Goal: Task Accomplishment & Management: Use online tool/utility

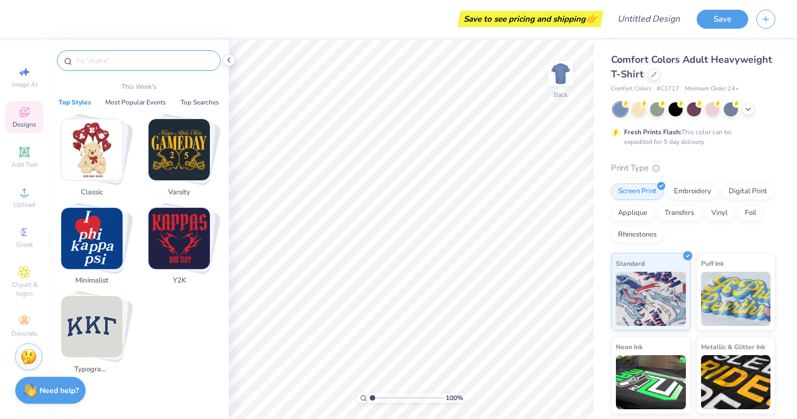
click at [118, 55] on input "text" at bounding box center [144, 60] width 139 height 11
click at [17, 158] on div "Add Text" at bounding box center [24, 157] width 38 height 32
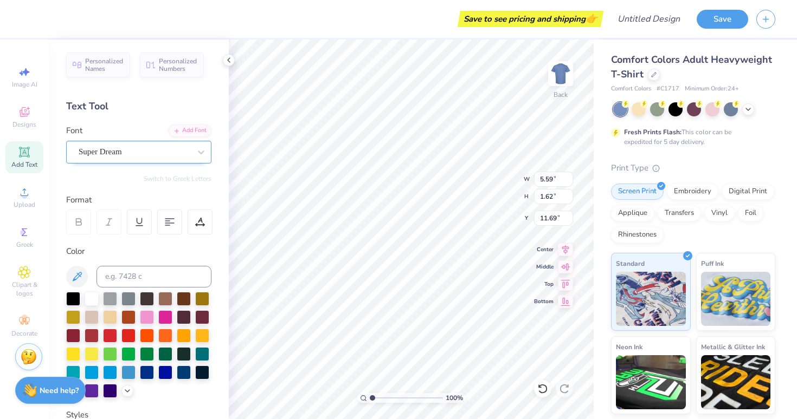
click at [143, 154] on div "Super Dream" at bounding box center [134, 152] width 114 height 17
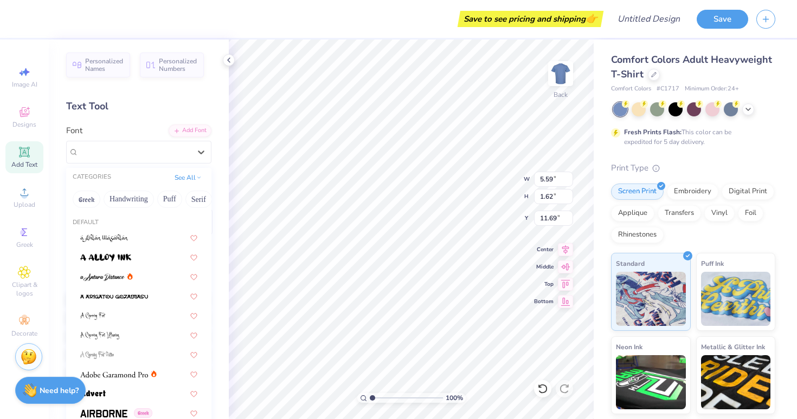
click at [222, 189] on div "Personalized Names Personalized Numbers Text Tool Add Font Font option Super Dr…" at bounding box center [139, 230] width 180 height 380
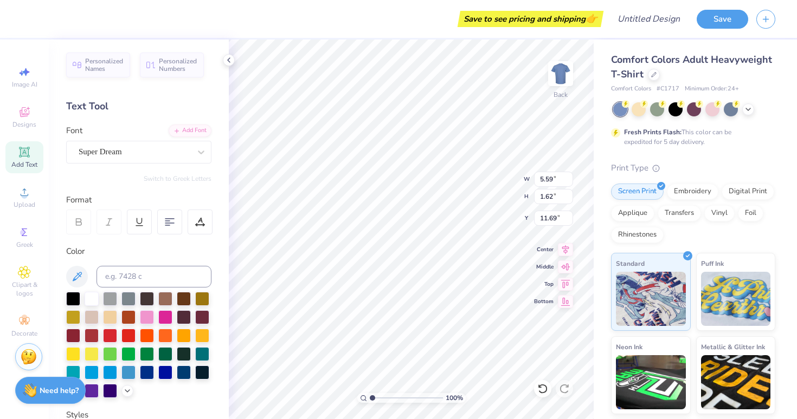
type textarea "Alpfa"
click at [24, 113] on icon at bounding box center [25, 112] width 10 height 10
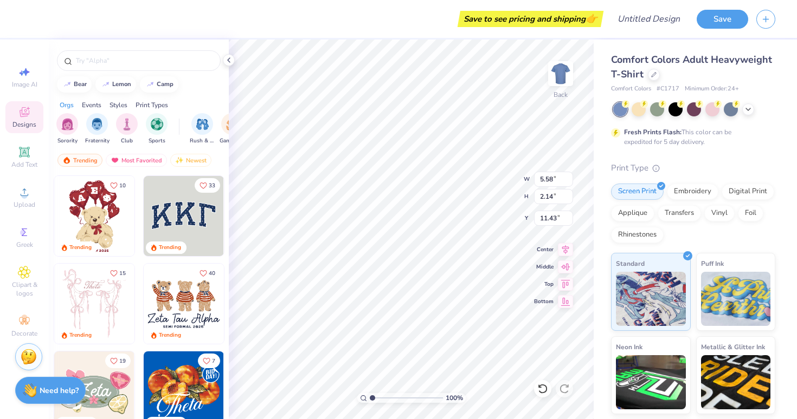
type input "5.58"
type input "2.14"
type input "11.43"
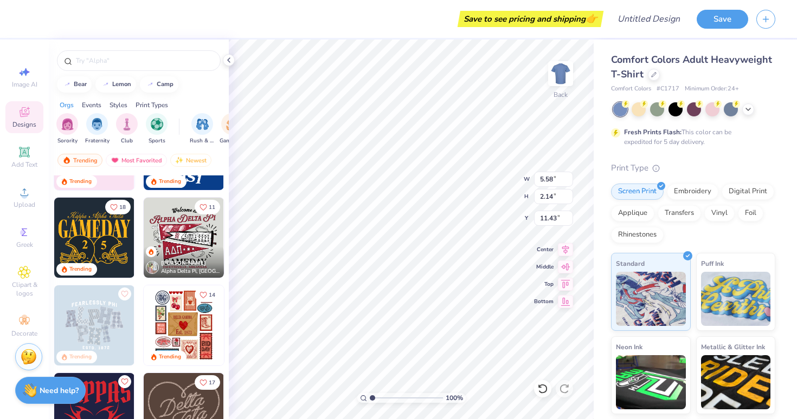
scroll to position [335, 0]
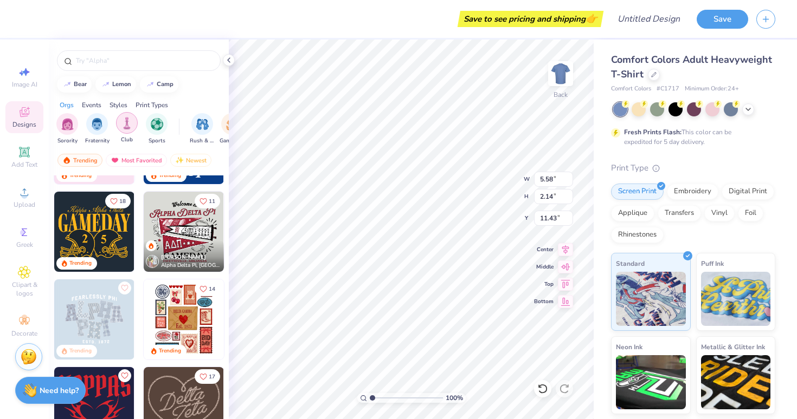
click at [127, 127] on img "filter for Club" at bounding box center [127, 123] width 12 height 12
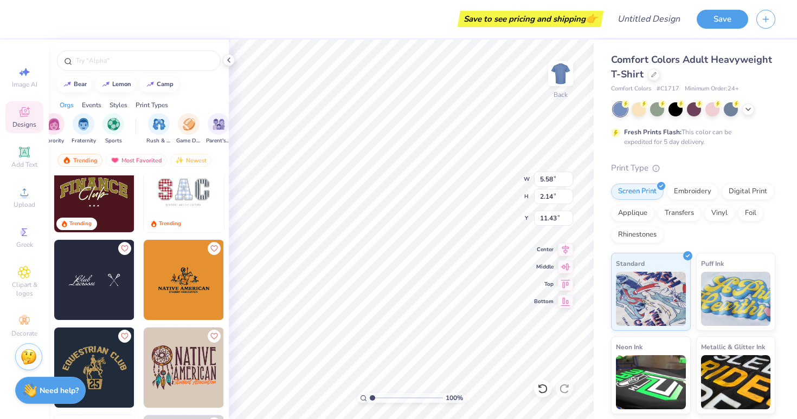
scroll to position [0, 0]
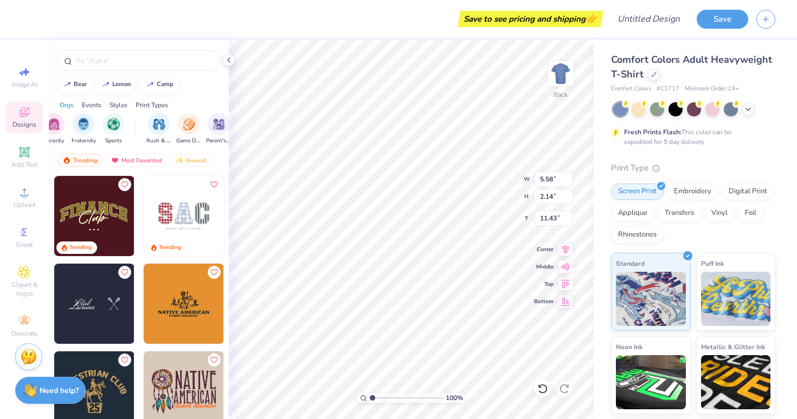
click at [35, 112] on div "Designs" at bounding box center [24, 117] width 38 height 32
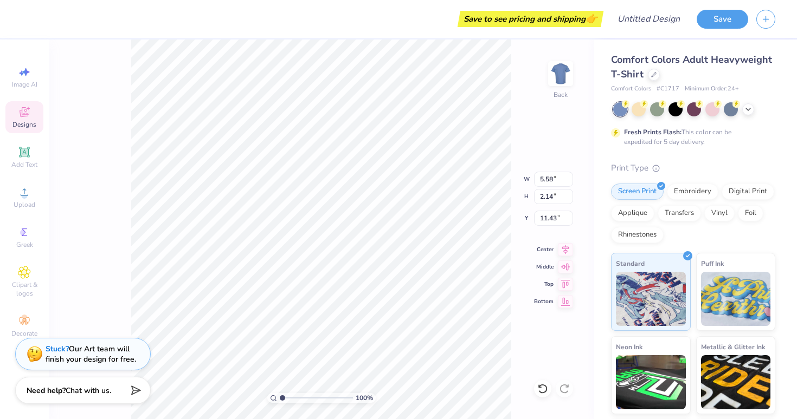
click at [24, 106] on icon at bounding box center [24, 112] width 13 height 13
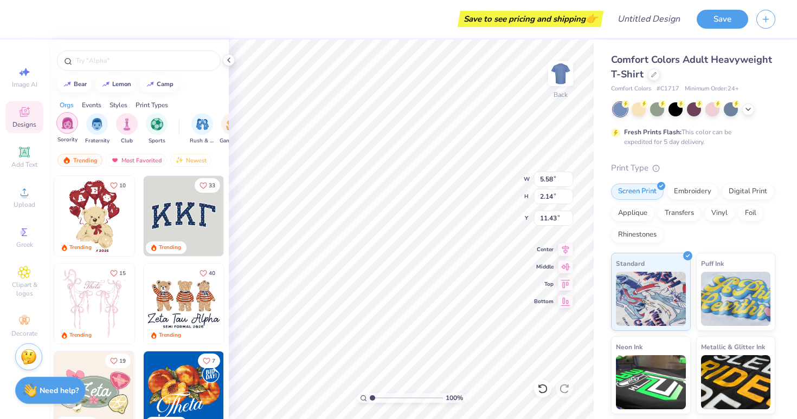
click at [67, 124] on img "filter for Sorority" at bounding box center [67, 123] width 12 height 12
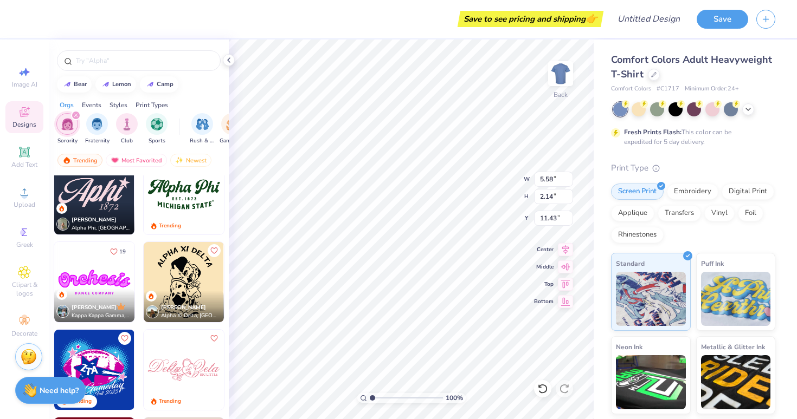
scroll to position [813, 0]
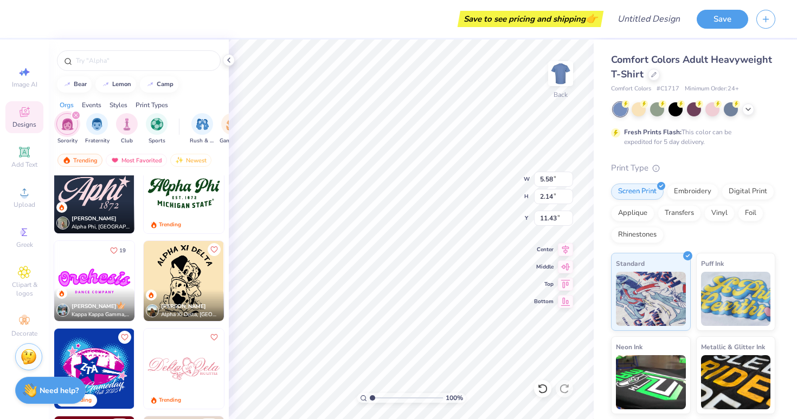
click at [179, 203] on img at bounding box center [184, 193] width 80 height 80
type input "7.66"
type input "3.26"
type input "3.00"
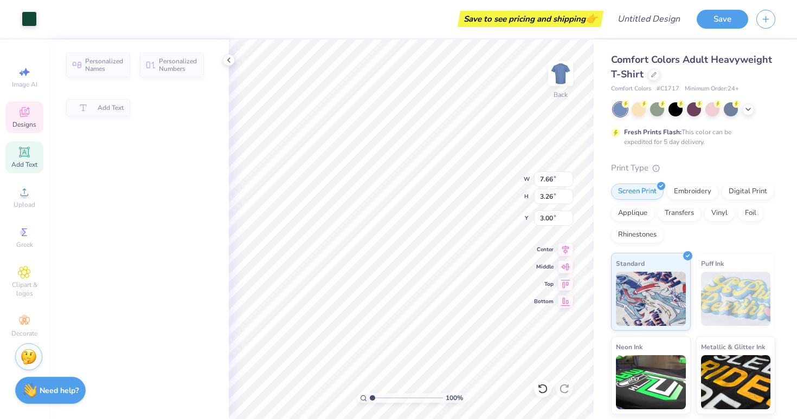
type input "1.92"
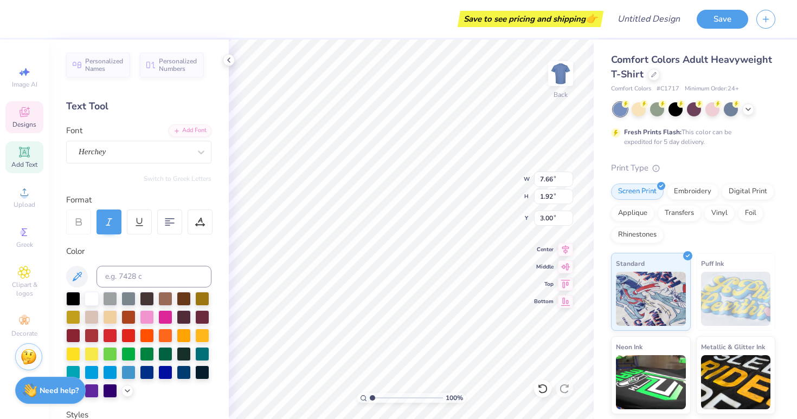
scroll to position [0, 0]
type textarea "Alpfa"
type input "5.85"
type input "0.87"
type input "5.39"
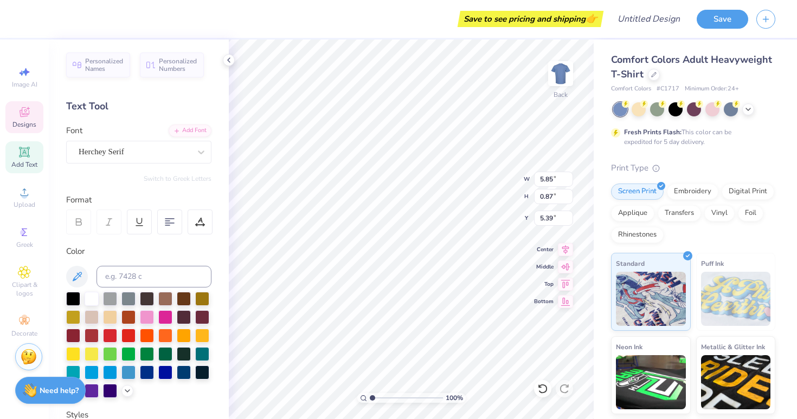
type input "2.60"
type input "0.32"
type input "4.96"
type textarea "E S T . 2009"
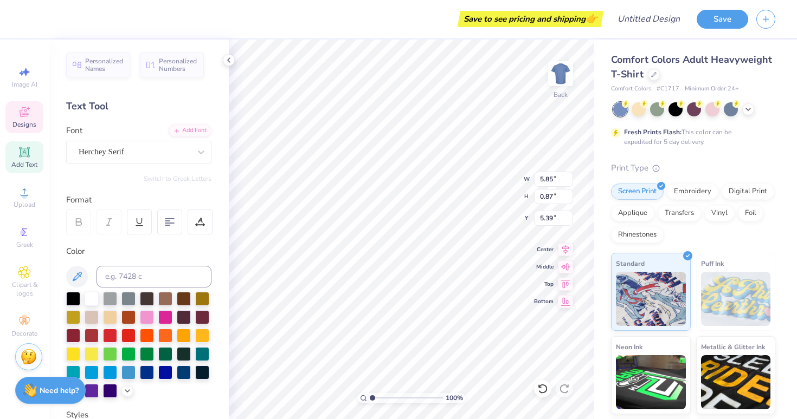
scroll to position [0, 0]
type textarea "M"
type textarea "[US_STATE] A&M"
click at [26, 113] on icon at bounding box center [25, 112] width 10 height 10
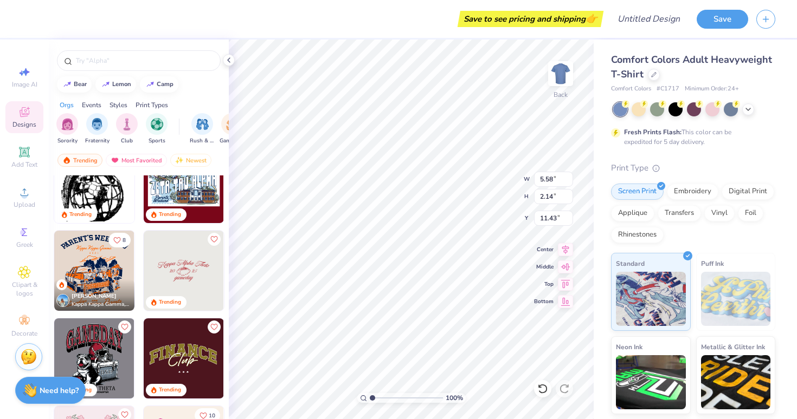
scroll to position [1167, 0]
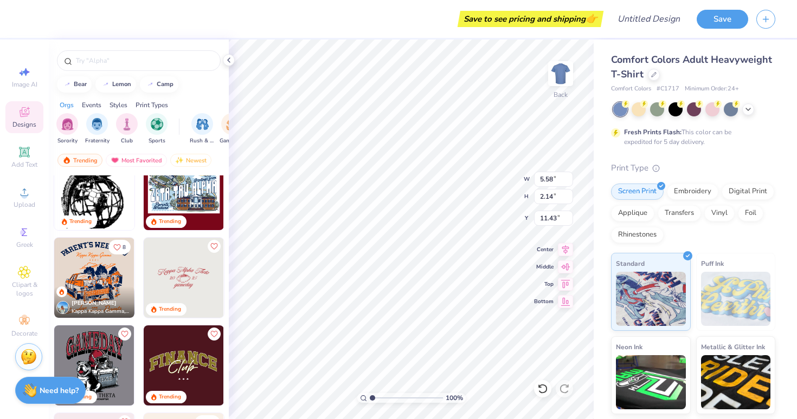
click at [191, 289] on img at bounding box center [184, 278] width 80 height 80
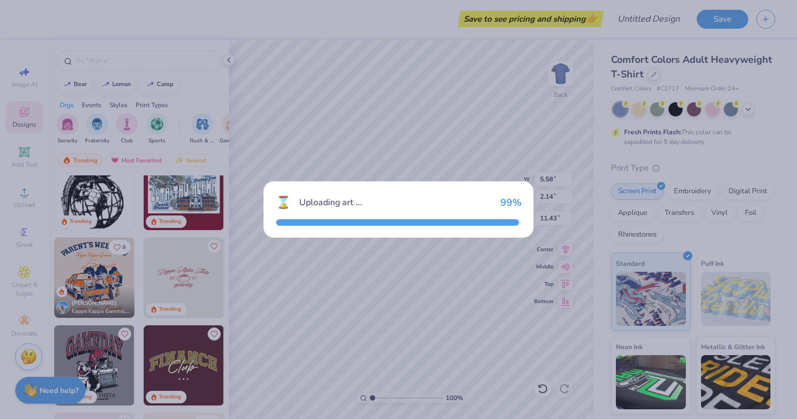
type input "11.11"
type input "4.53"
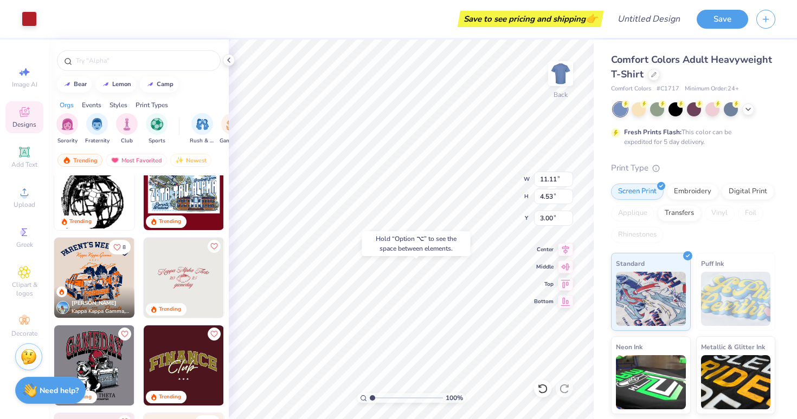
type input "14.49"
click at [435, 243] on div "Hold “Option ⌥” to see the space between elements." at bounding box center [416, 243] width 108 height 25
type input "5.58"
type input "2.14"
type input "11.43"
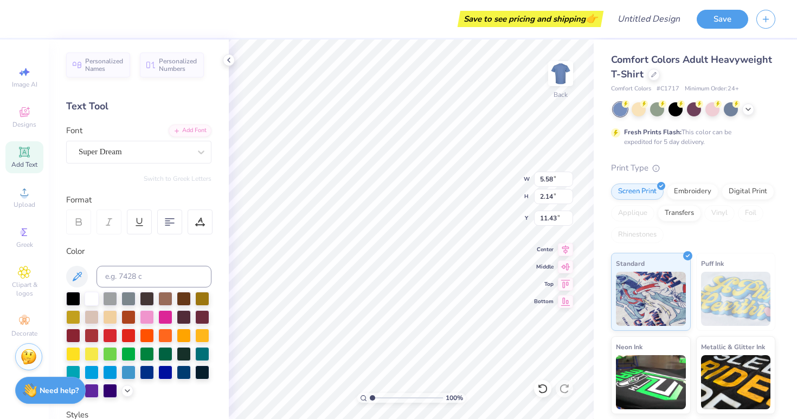
scroll to position [0, 0]
click at [444, 154] on li "Cut" at bounding box center [440, 152] width 85 height 22
type input "1.74"
type input "7.69"
type textarea "Alpfa"
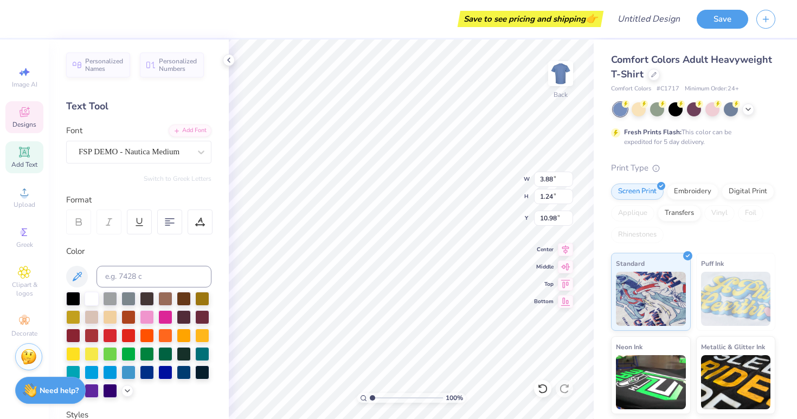
scroll to position [0, 1]
type textarea "[US_STATE] AM"
click at [31, 118] on div "Designs" at bounding box center [24, 117] width 38 height 32
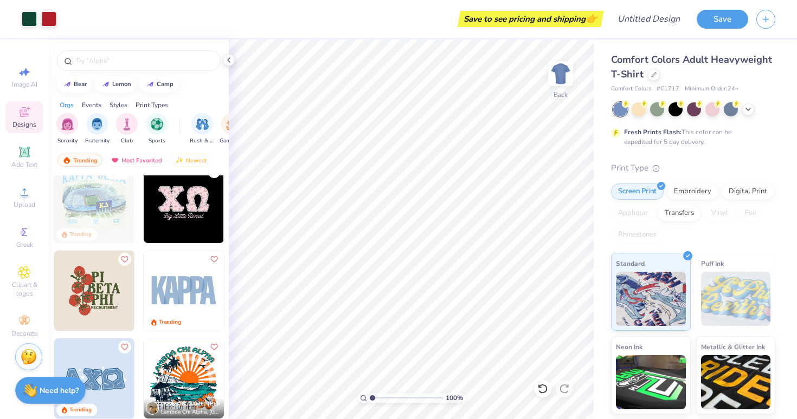
scroll to position [2321, 0]
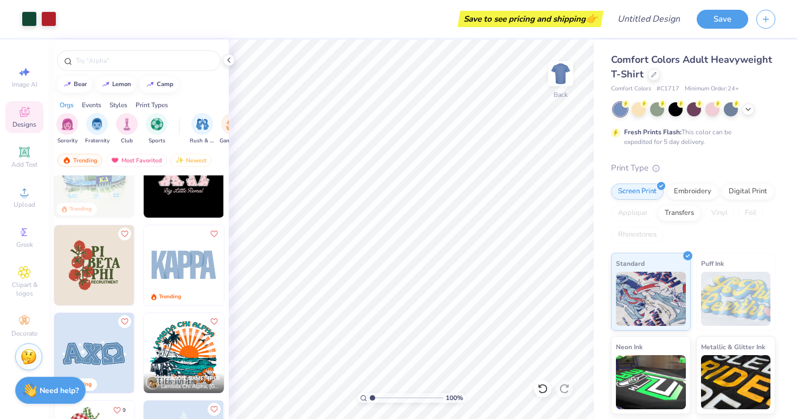
click at [185, 263] on img at bounding box center [184, 265] width 80 height 80
type input "4.46"
type input "1.96"
type input "2.84"
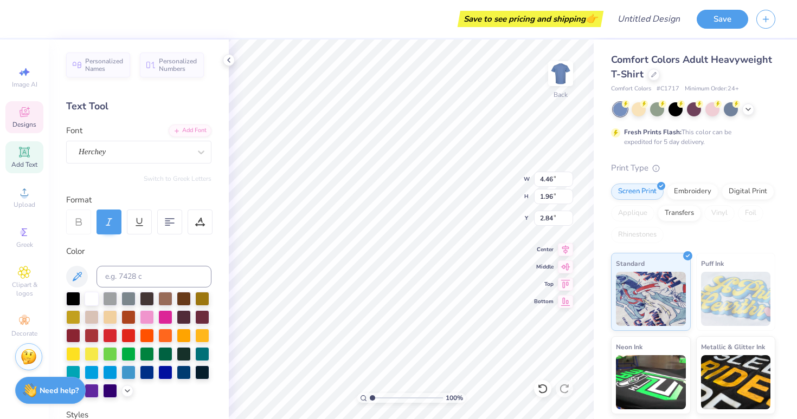
type textarea "Alpfa"
type input "4.70"
type input "2.05"
type input "15.39"
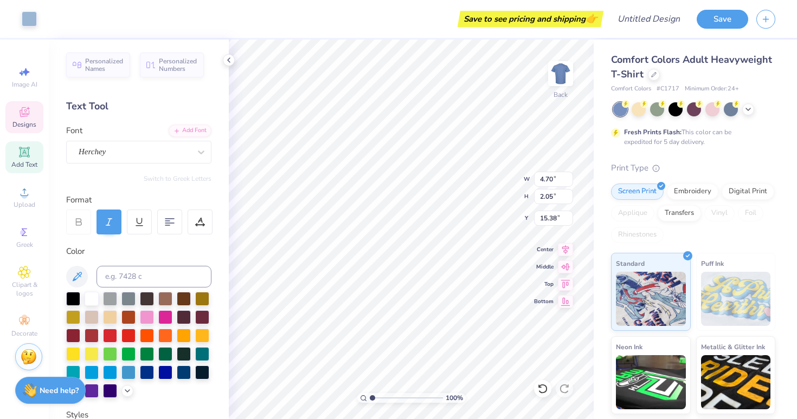
type input "15.39"
click at [25, 123] on span "Designs" at bounding box center [24, 124] width 24 height 9
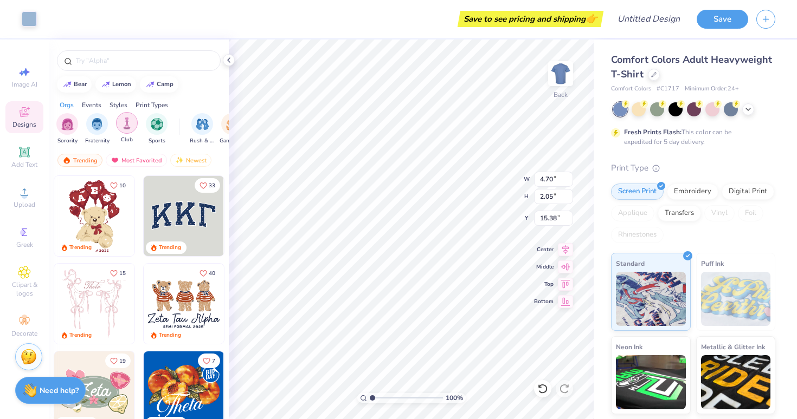
click at [122, 125] on img "filter for Club" at bounding box center [127, 123] width 12 height 12
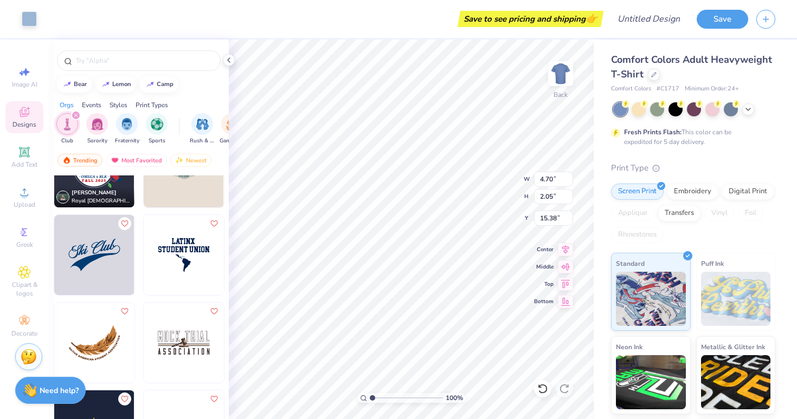
scroll to position [1906, 0]
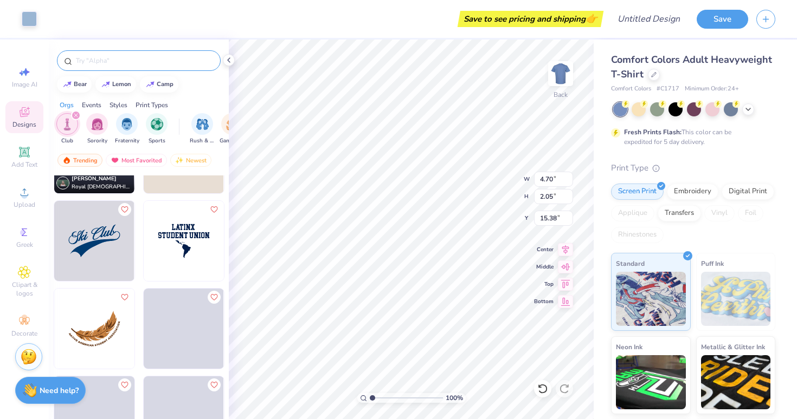
click at [162, 63] on input "text" at bounding box center [144, 60] width 139 height 11
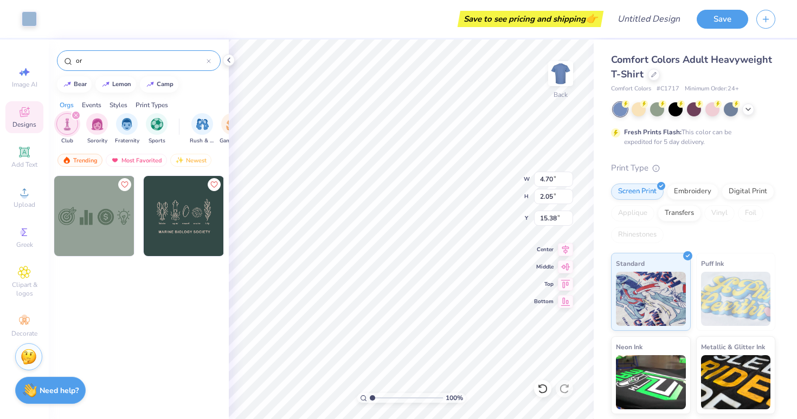
type input "o"
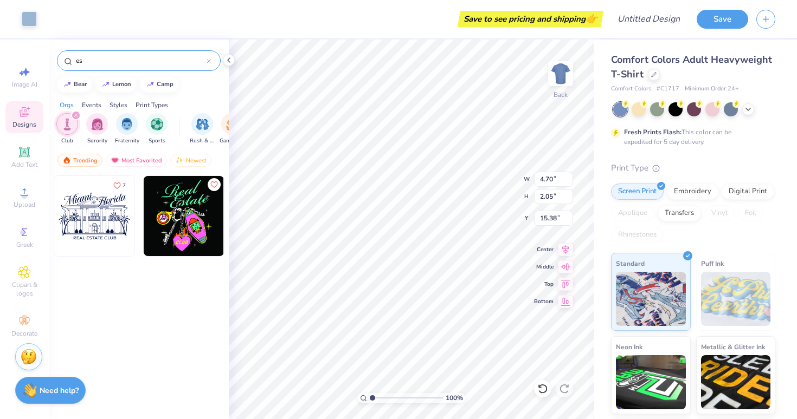
type input "e"
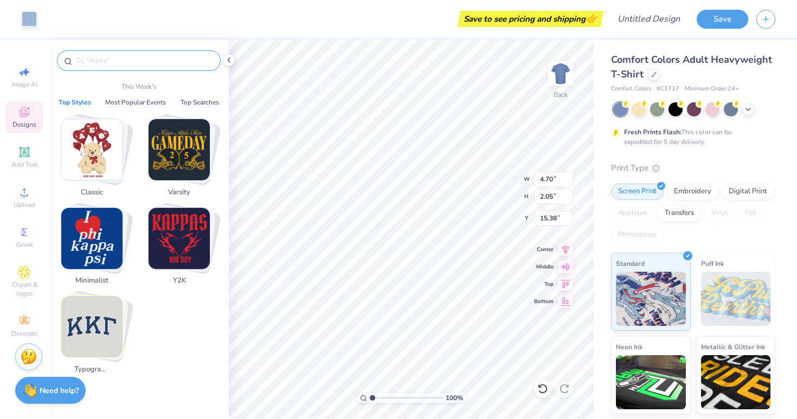
click at [96, 317] on img "Stack Card Button Typography" at bounding box center [91, 326] width 61 height 61
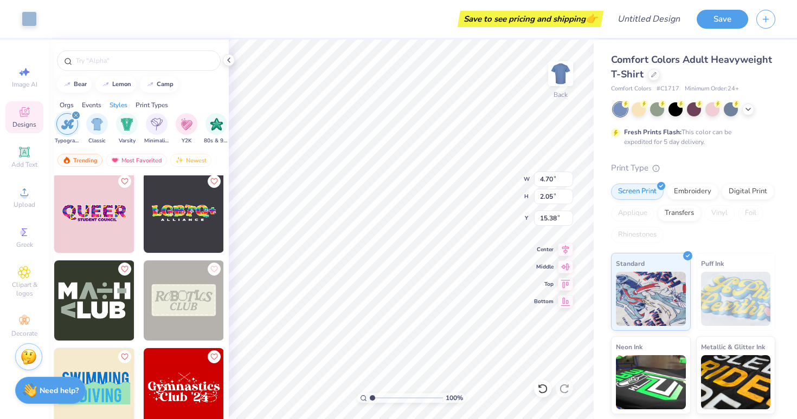
scroll to position [1998, 0]
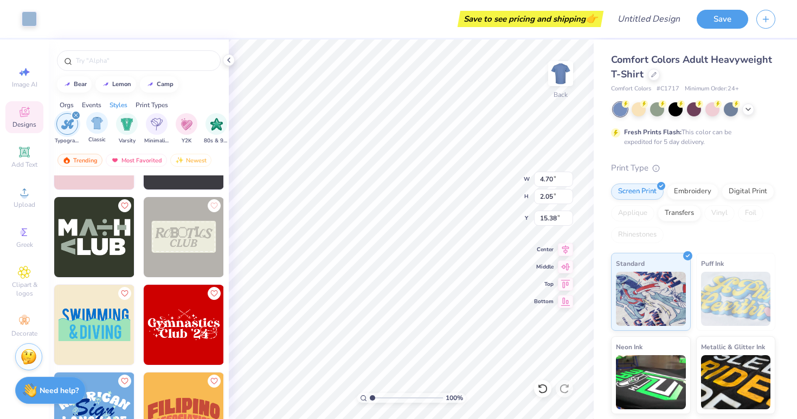
click at [91, 141] on span "Classic" at bounding box center [96, 140] width 17 height 8
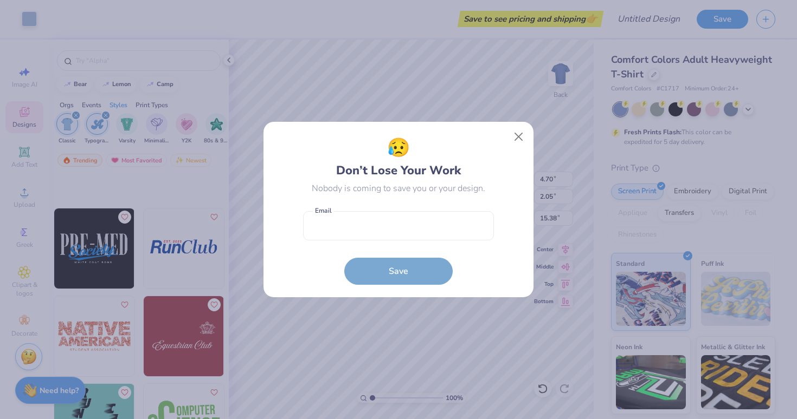
scroll to position [1572, 0]
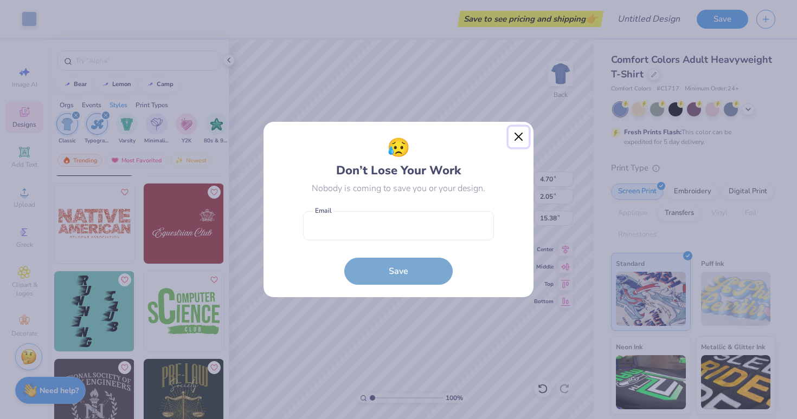
click at [520, 137] on button "Close" at bounding box center [518, 137] width 21 height 21
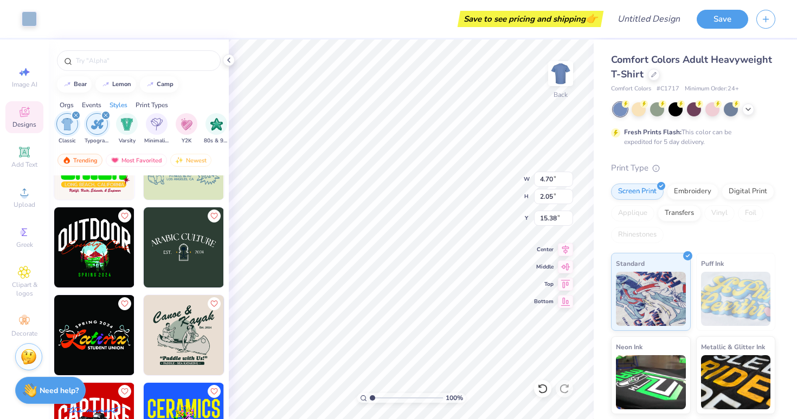
scroll to position [4358, 0]
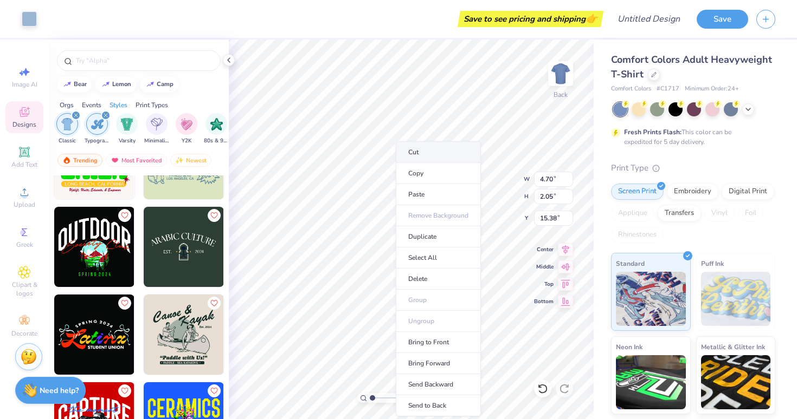
click at [436, 152] on li "Cut" at bounding box center [438, 152] width 85 height 22
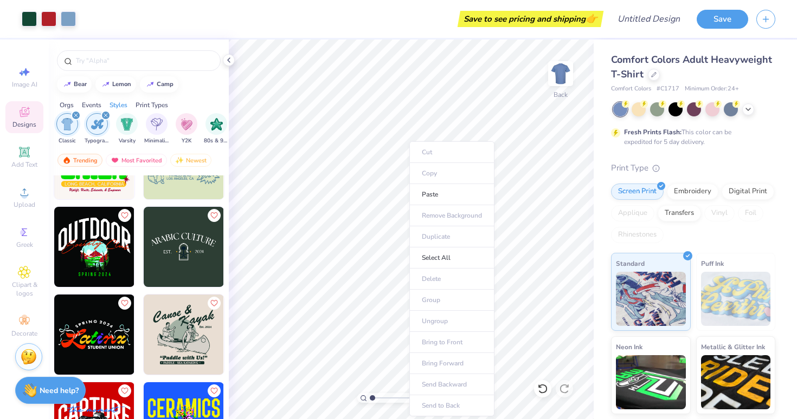
click at [443, 150] on ul "Cut Copy Paste Remove Background Duplicate Select All Delete Group Ungroup Brin…" at bounding box center [451, 278] width 85 height 275
click at [27, 156] on icon at bounding box center [24, 152] width 10 height 10
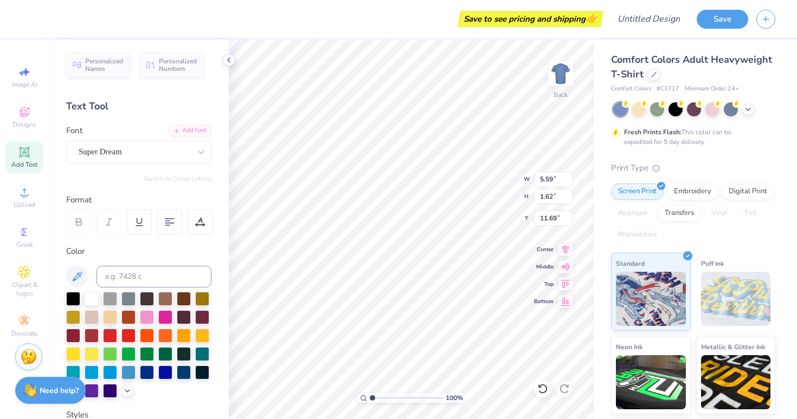
scroll to position [0, 0]
type textarea "T"
type textarea "Alpfa"
type input "14.47"
type input "6.82"
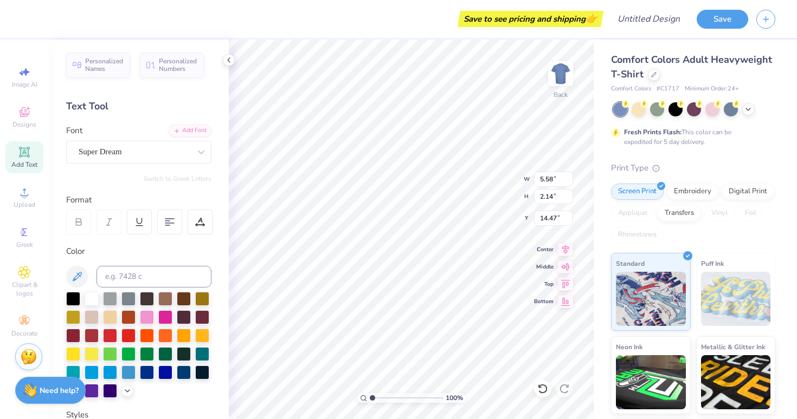
type input "1.21"
type input "10.87"
click at [583, 19] on div "Save to see pricing and shipping 👉" at bounding box center [530, 19] width 140 height 16
click at [762, 18] on icon "button" at bounding box center [765, 17] width 9 height 9
